Goal: Task Accomplishment & Management: Use online tool/utility

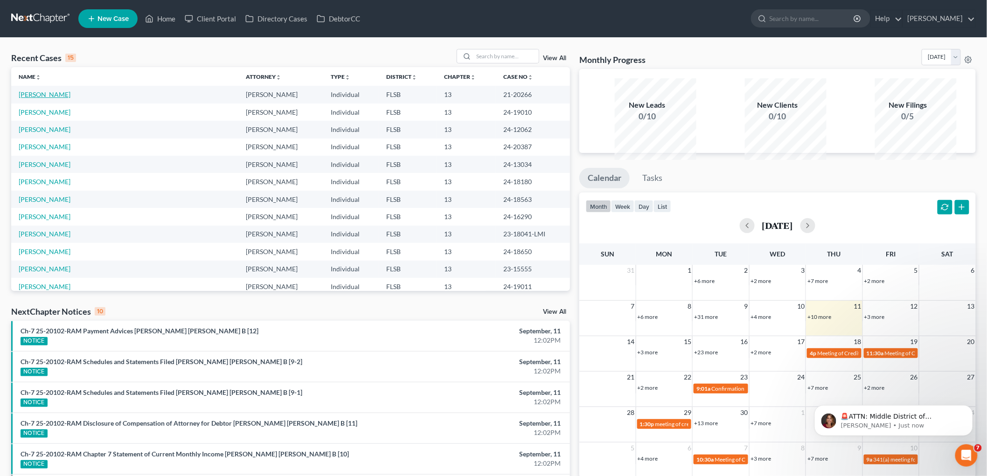
click at [53, 98] on link "[PERSON_NAME]" at bounding box center [45, 95] width 52 height 8
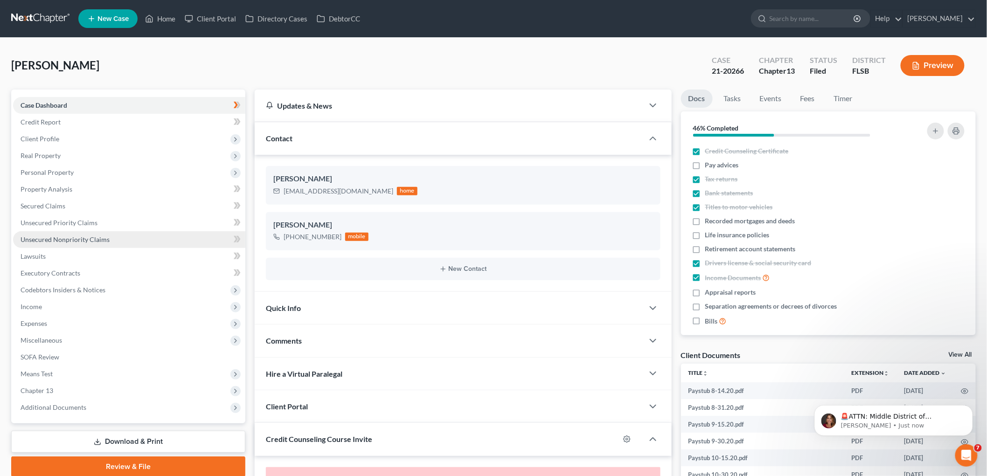
click at [58, 244] on span "Unsecured Nonpriority Claims" at bounding box center [65, 240] width 89 height 8
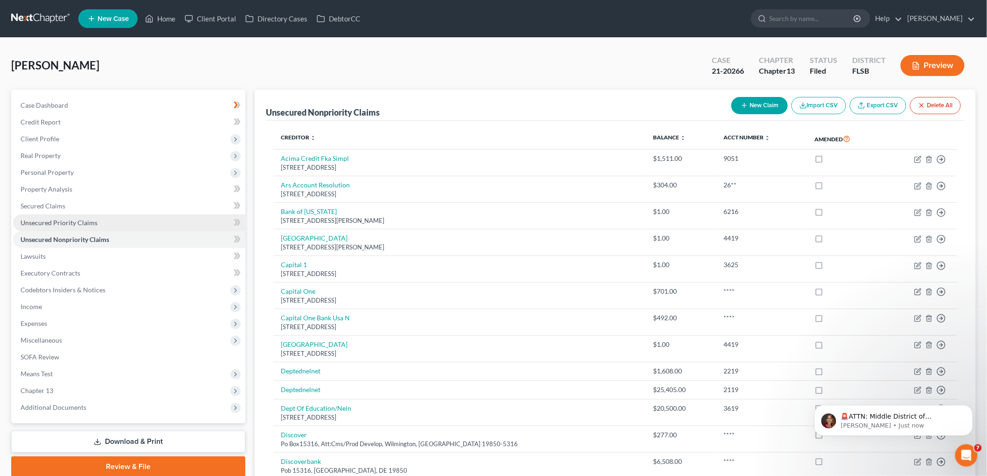
click at [94, 227] on span "Unsecured Priority Claims" at bounding box center [59, 223] width 77 height 8
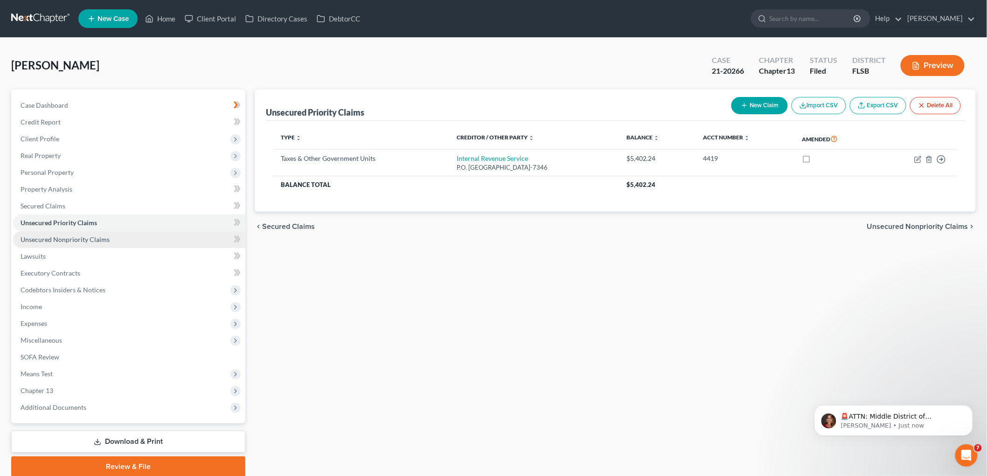
scroll to position [162, 0]
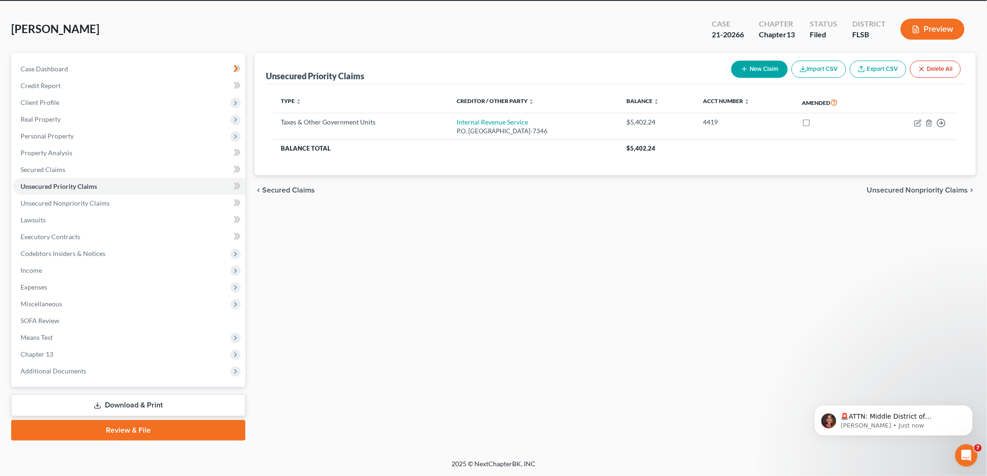
click at [120, 395] on link "Download & Print" at bounding box center [128, 406] width 234 height 22
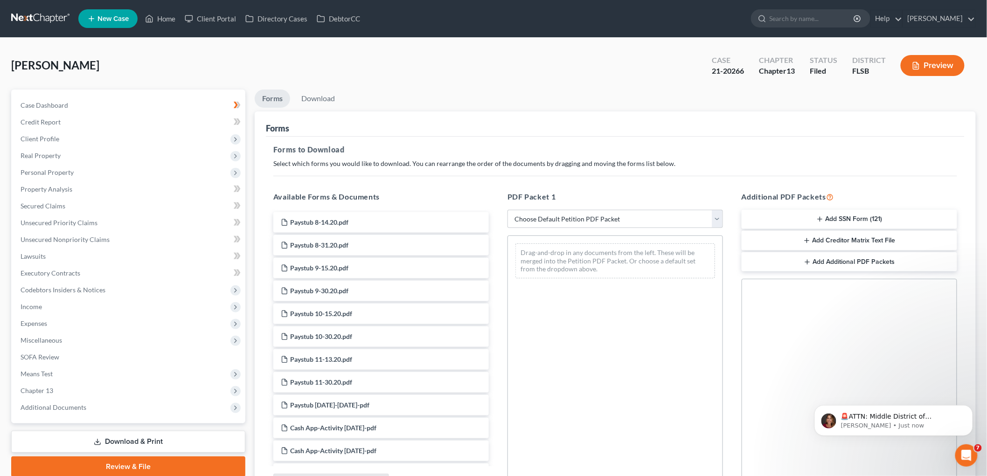
scroll to position [184, 0]
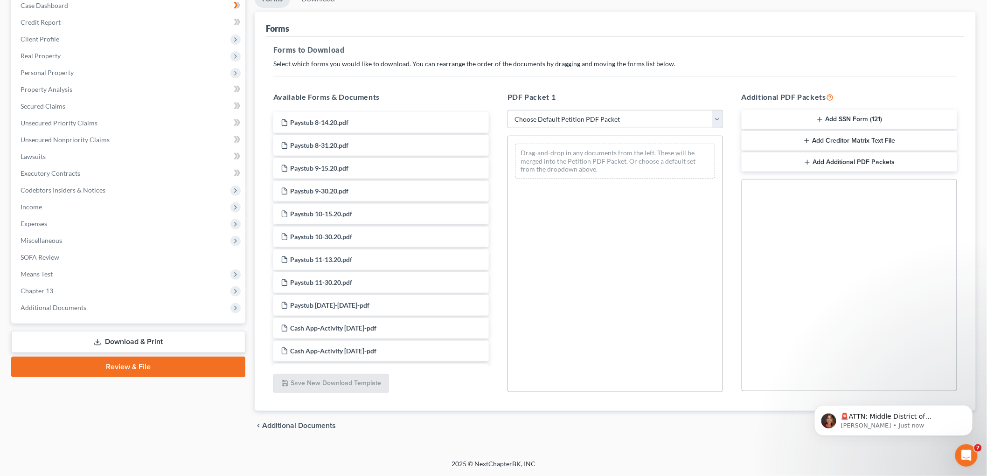
click at [84, 378] on link "Review & File" at bounding box center [128, 367] width 234 height 21
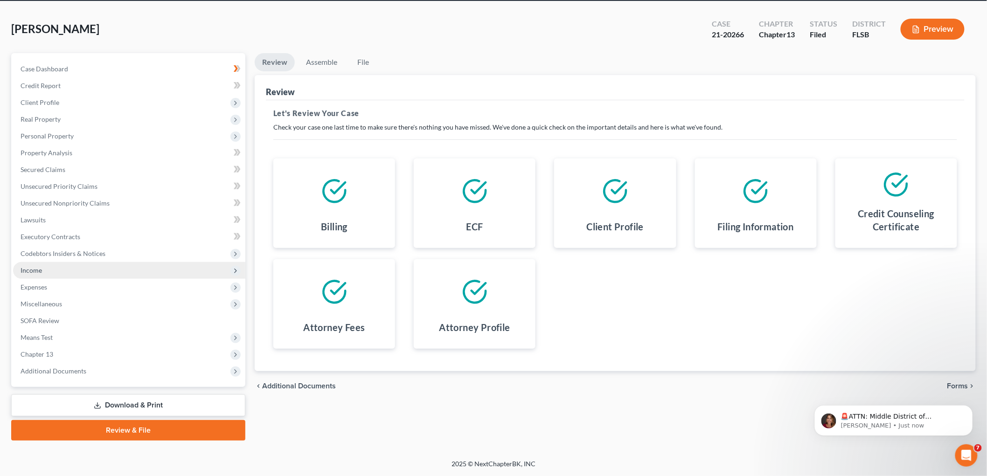
scroll to position [162, 0]
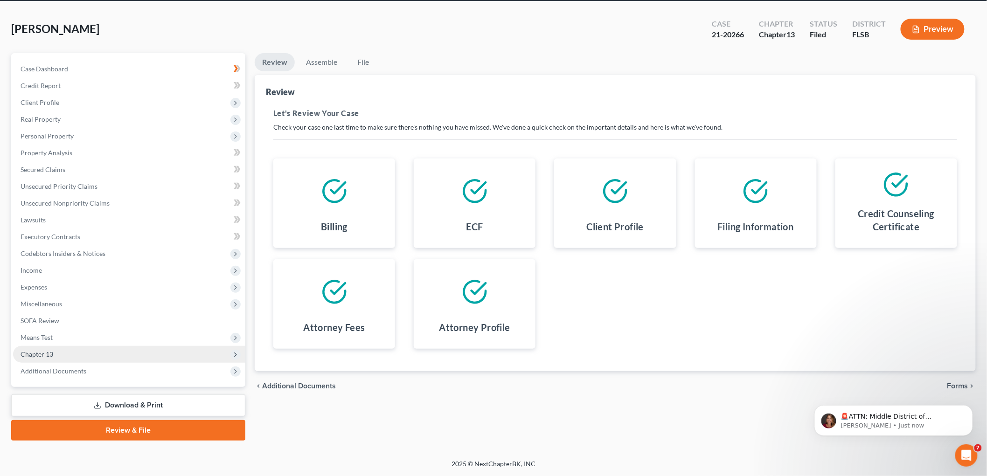
click at [69, 346] on span "Chapter 13" at bounding box center [129, 354] width 232 height 17
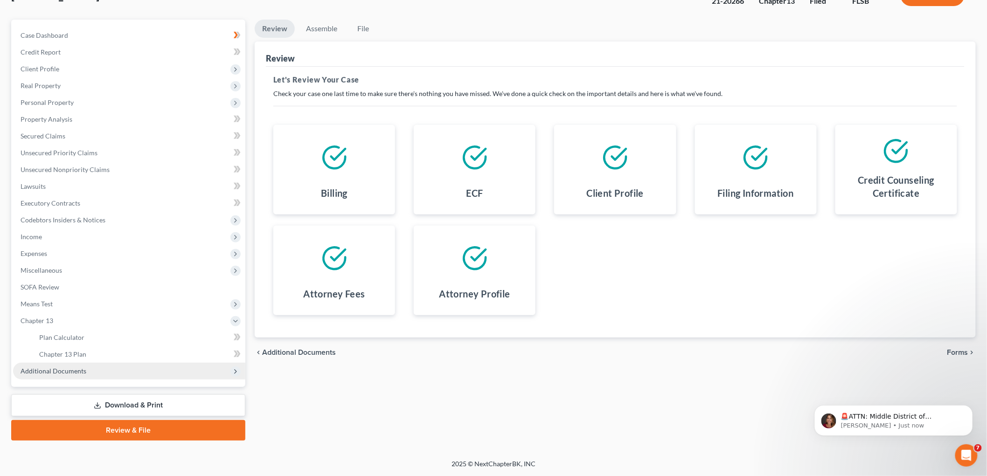
click at [86, 375] on span "Additional Documents" at bounding box center [54, 371] width 66 height 8
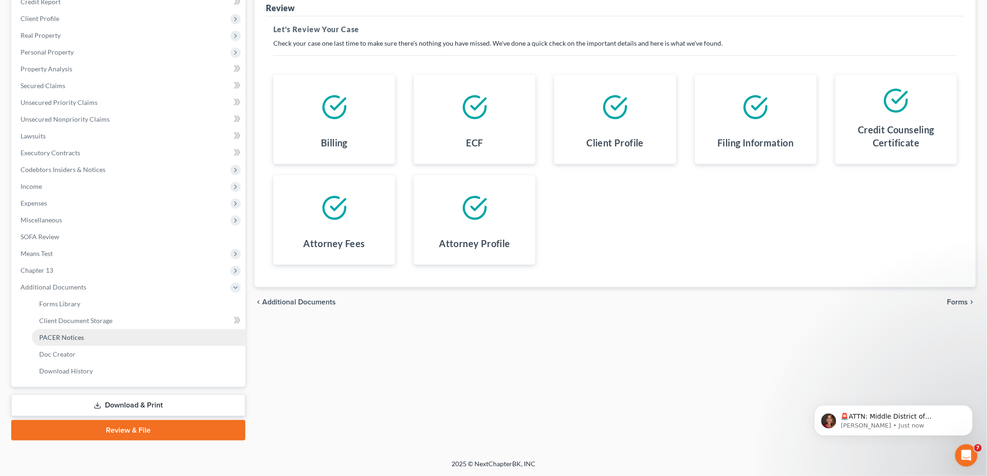
click at [77, 342] on span "PACER Notices" at bounding box center [61, 338] width 45 height 8
